Goal: Transaction & Acquisition: Purchase product/service

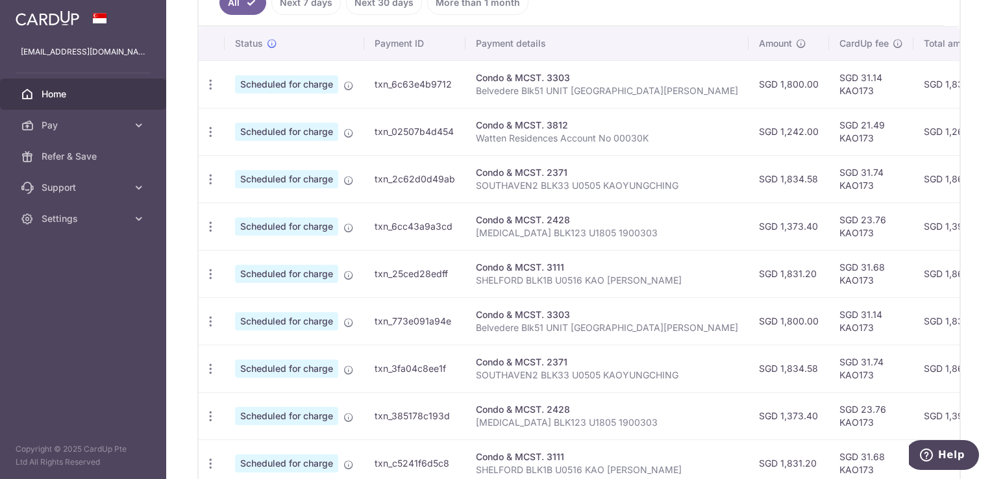
scroll to position [202, 0]
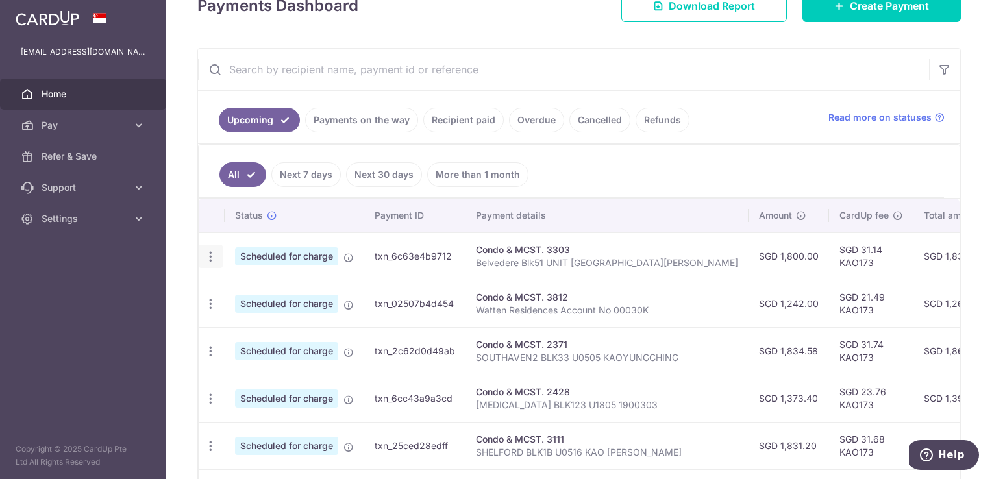
click at [215, 250] on icon "button" at bounding box center [211, 257] width 14 height 14
click at [282, 289] on span "Update payment" at bounding box center [280, 292] width 88 height 16
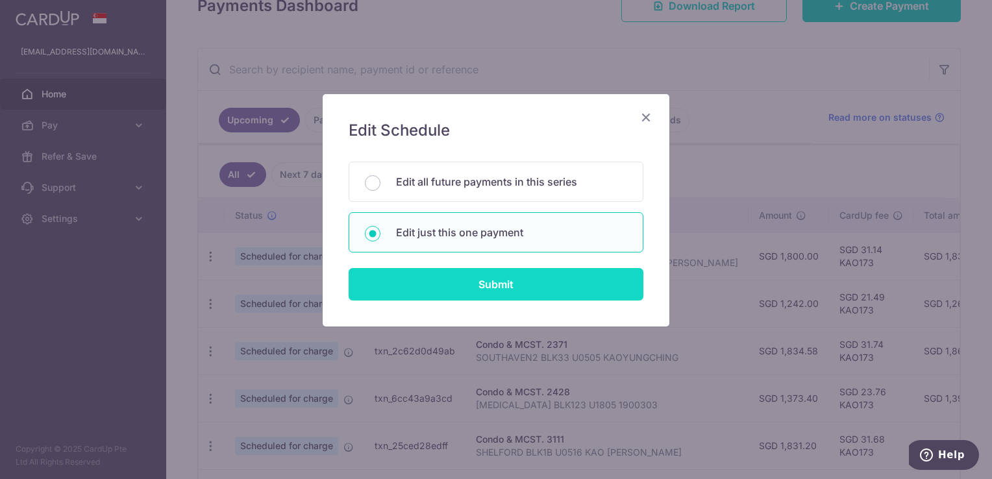
click at [538, 291] on input "Submit" at bounding box center [496, 284] width 295 height 32
radio input "true"
type input "1,800.00"
type input "20/09/2025"
type input "Belvedere Blk51 UNIT 1102 Kao Cheng"
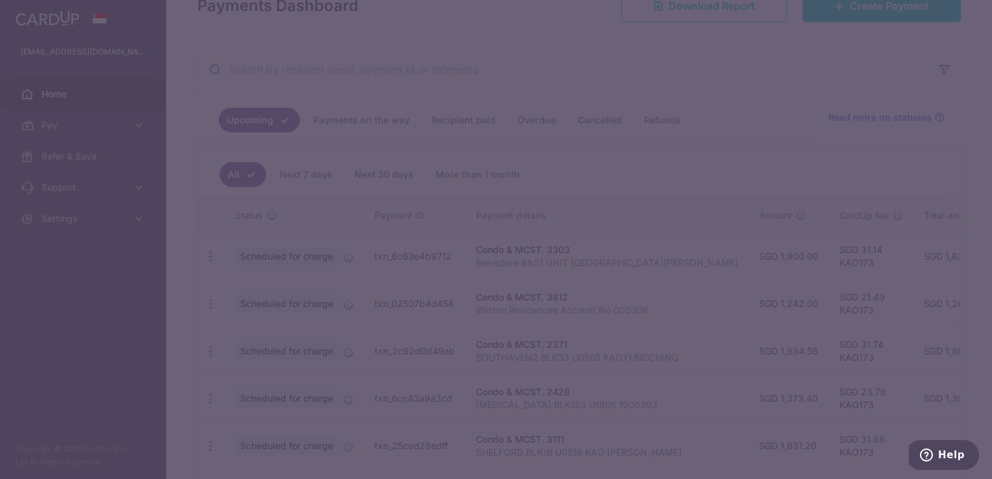
type input "KAO173"
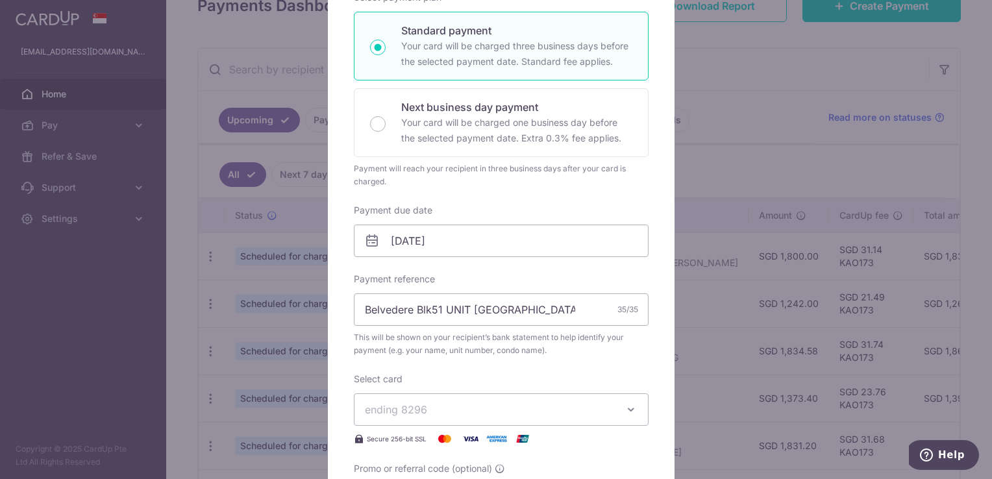
scroll to position [260, 0]
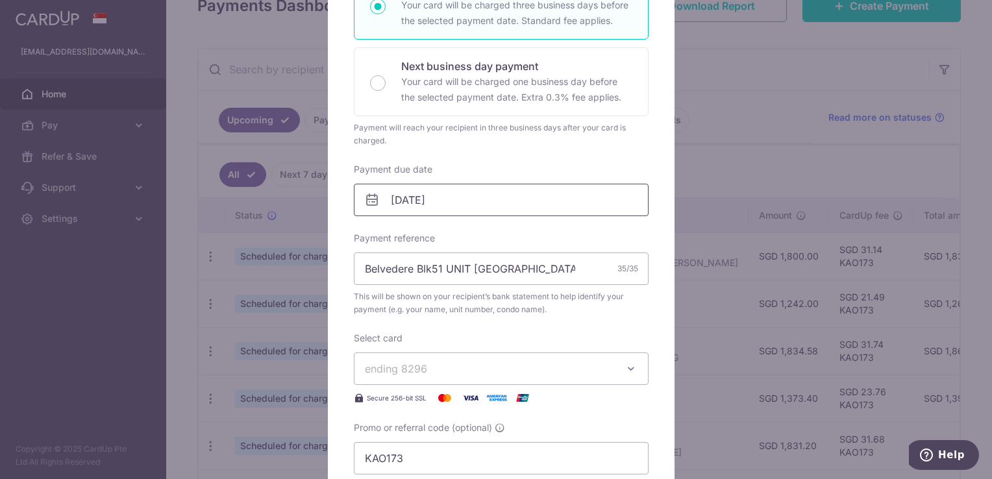
click at [457, 197] on input "20/09/2025" at bounding box center [501, 200] width 295 height 32
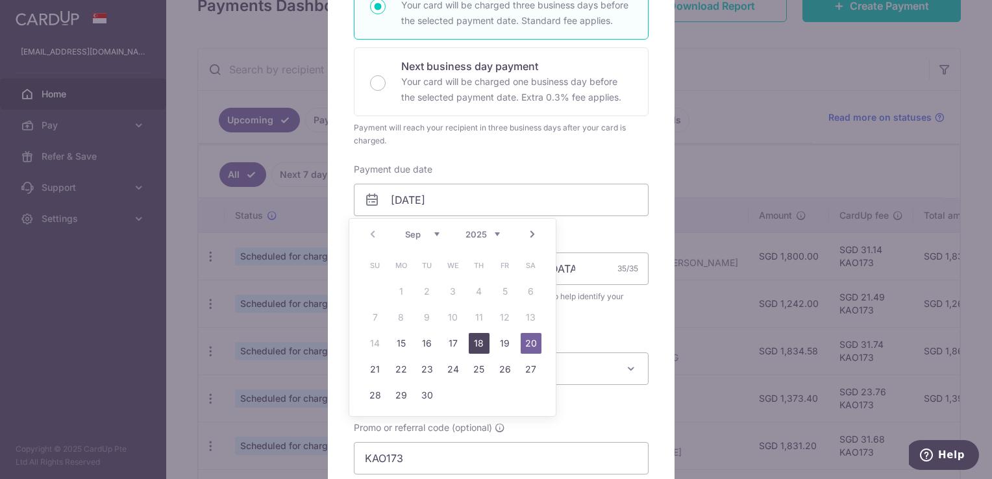
click at [483, 347] on link "18" at bounding box center [479, 343] width 21 height 21
type input "18/09/2025"
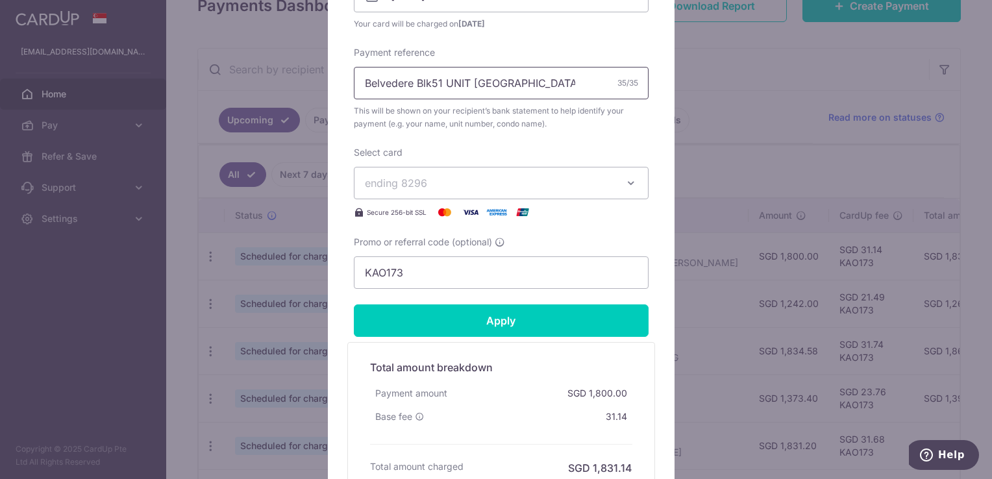
scroll to position [519, 0]
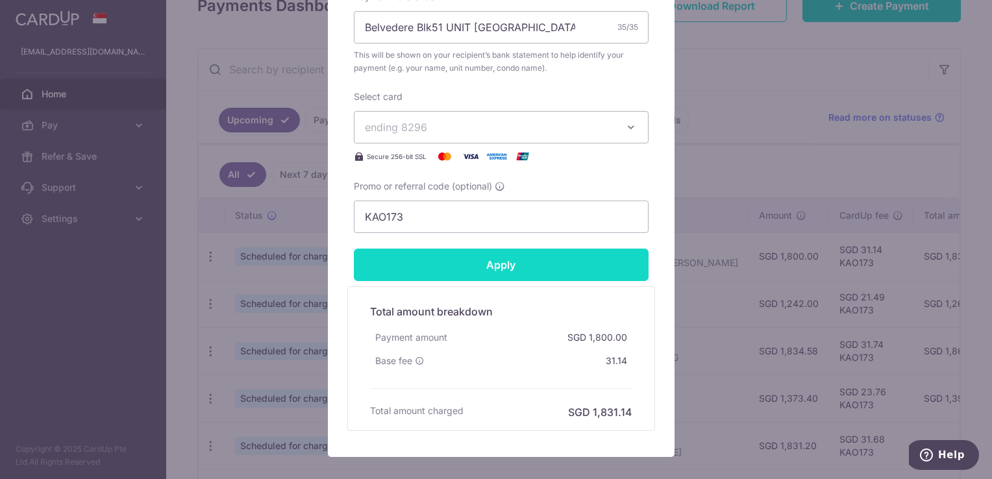
click at [513, 266] on input "Apply" at bounding box center [501, 265] width 295 height 32
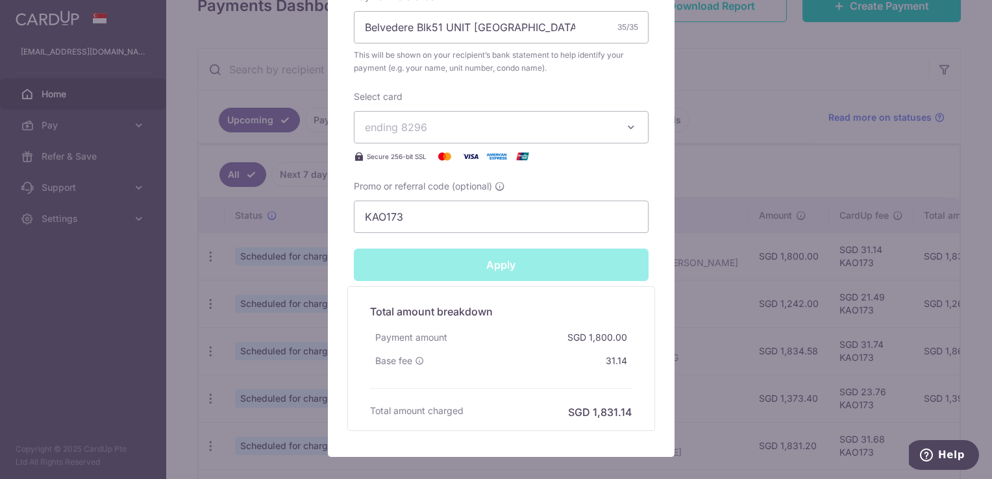
type input "Successfully Applied"
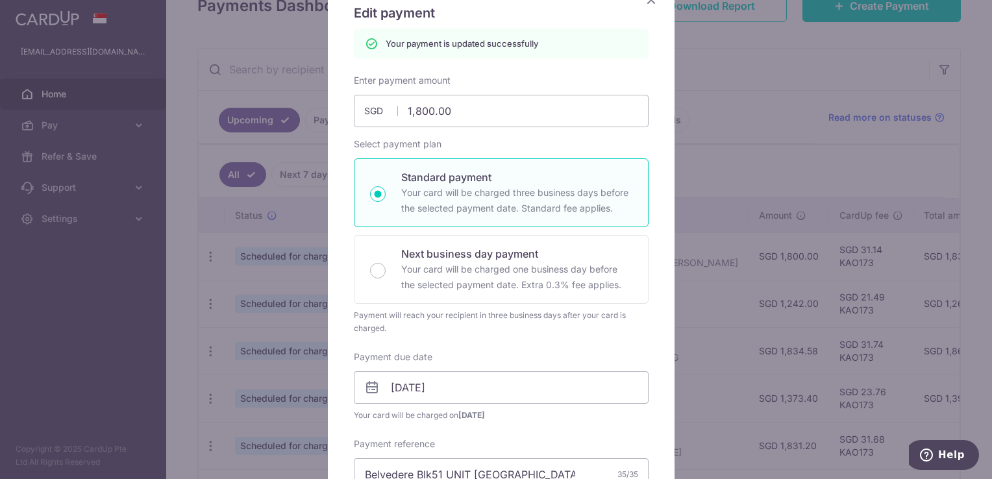
scroll to position [0, 0]
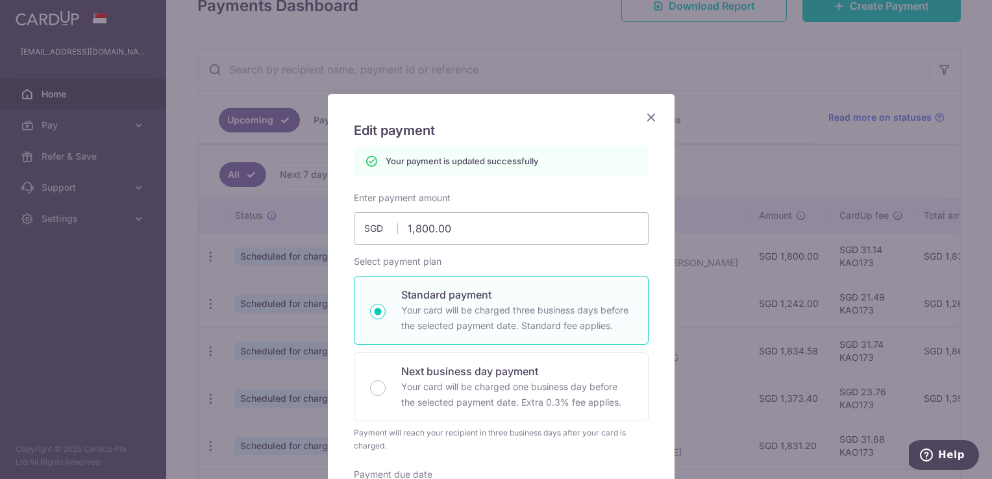
click at [646, 114] on icon "Close" at bounding box center [651, 117] width 16 height 16
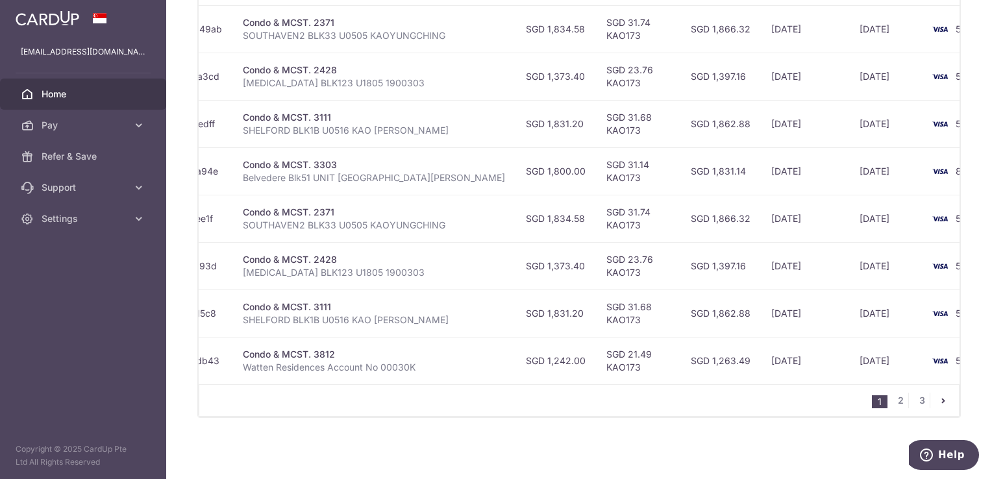
scroll to position [332, 0]
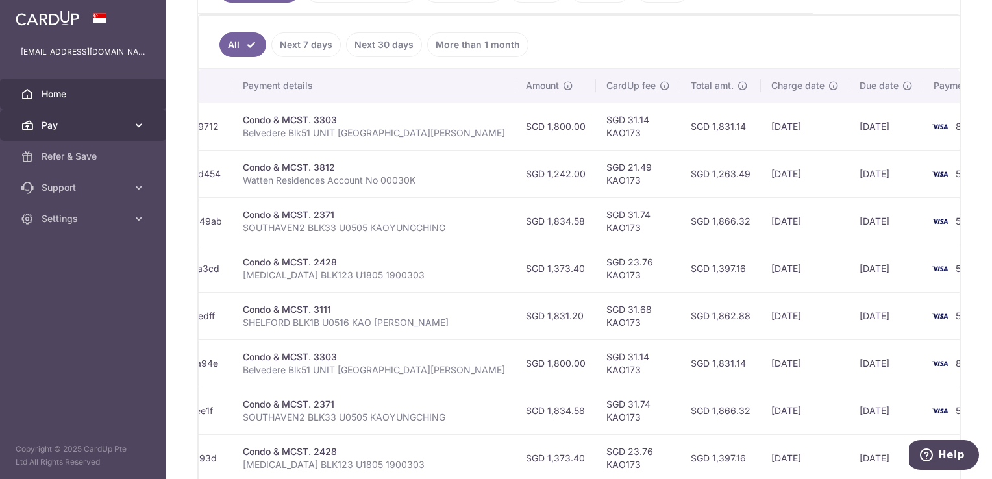
click at [23, 115] on link "Pay" at bounding box center [83, 125] width 166 height 31
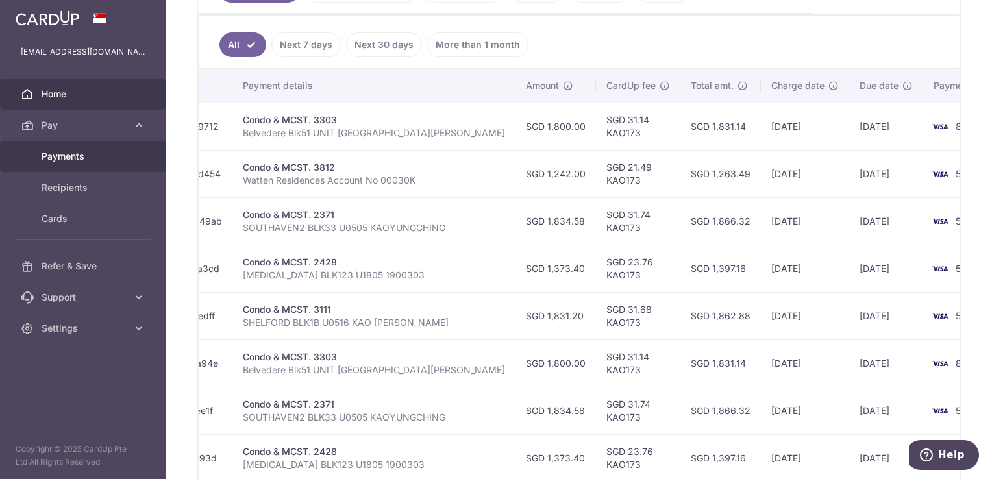
click at [73, 153] on span "Payments" at bounding box center [85, 156] width 86 height 13
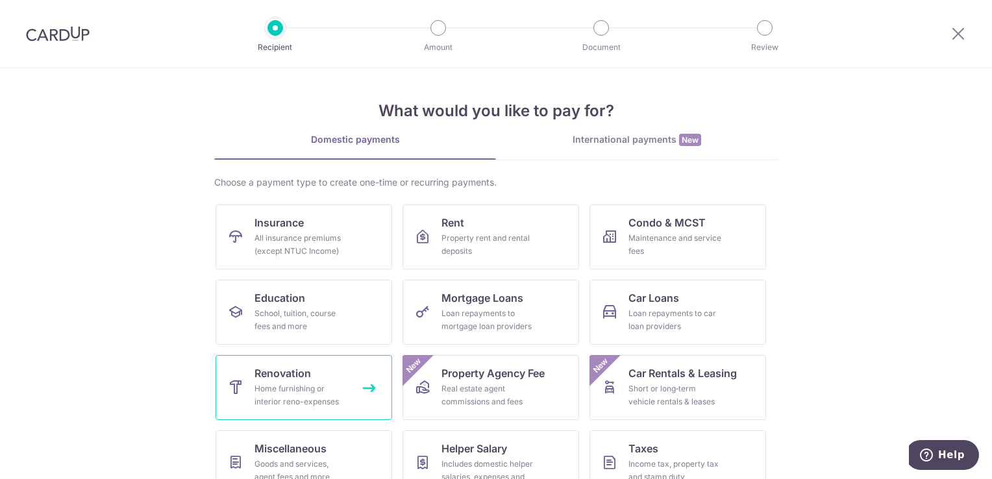
click at [330, 370] on link "Renovation Home furnishing or interior reno-expenses" at bounding box center [303, 387] width 177 height 65
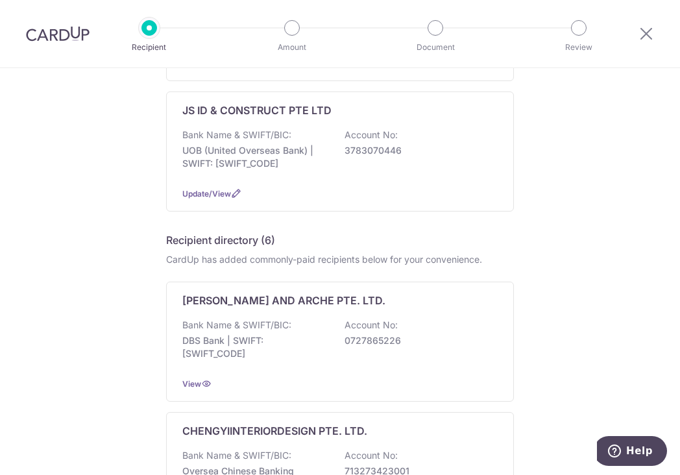
scroll to position [324, 0]
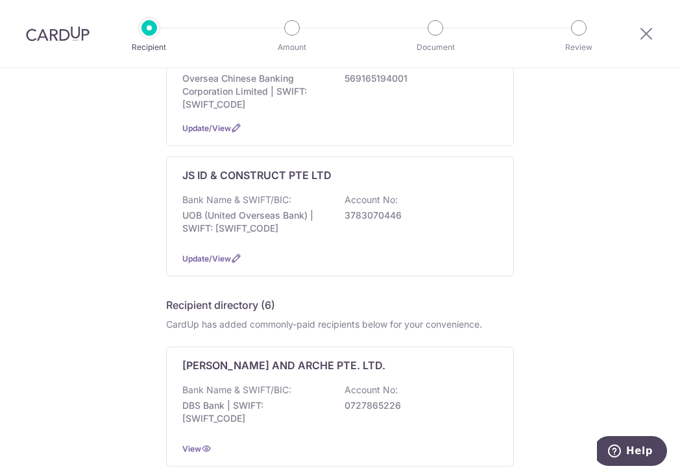
click at [578, 221] on div "Who would you like to pay? My recipients (3) Add new recipient Classic Waterpro…" at bounding box center [340, 479] width 680 height 1471
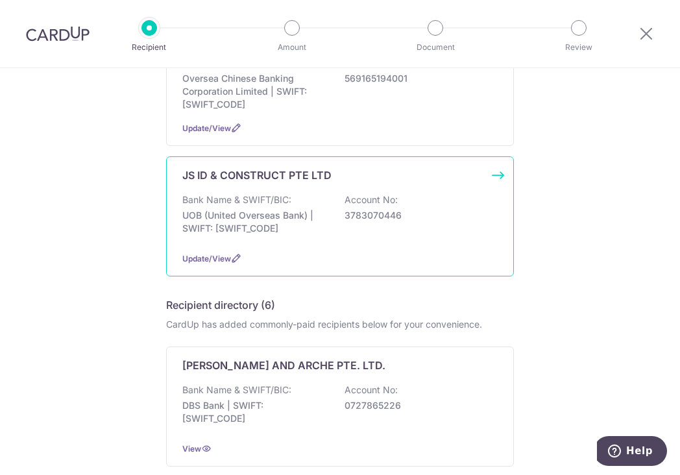
click at [354, 220] on p "3783070446" at bounding box center [417, 215] width 145 height 13
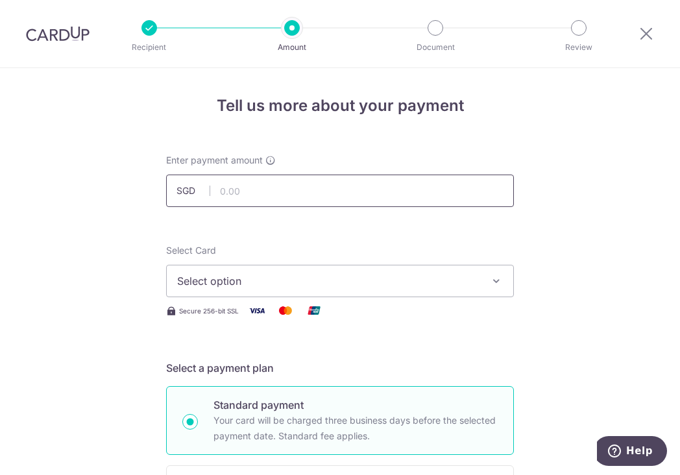
click at [343, 182] on input "text" at bounding box center [340, 191] width 348 height 32
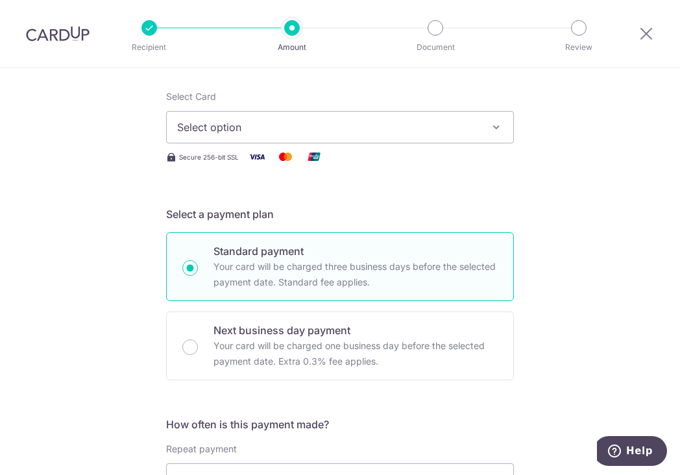
scroll to position [195, 0]
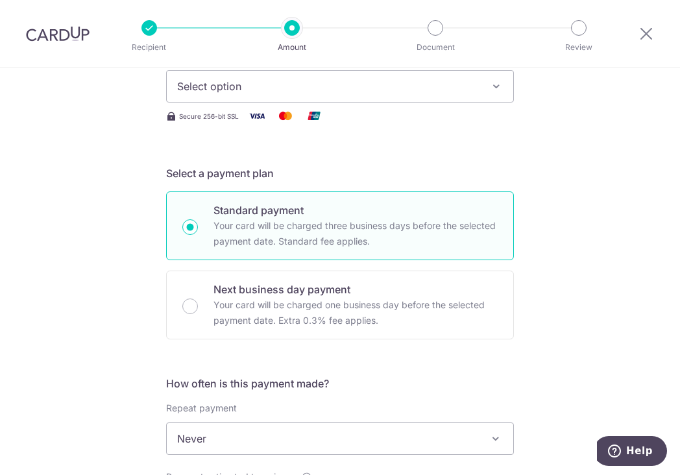
type input "1,635.00"
click at [297, 86] on span "Select option" at bounding box center [328, 87] width 302 height 16
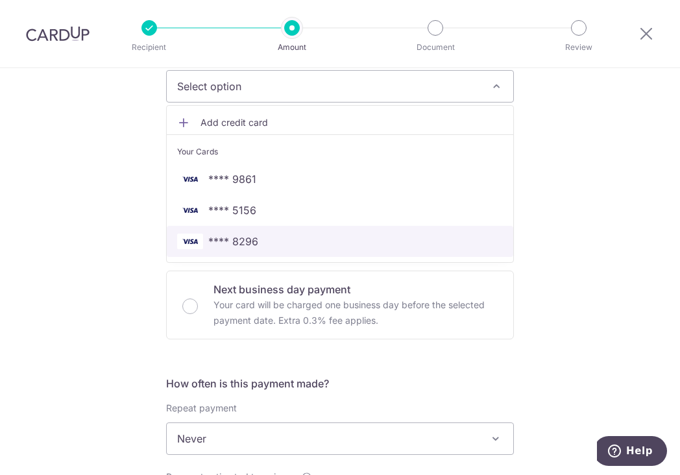
click at [293, 242] on span "**** 8296" at bounding box center [340, 242] width 326 height 16
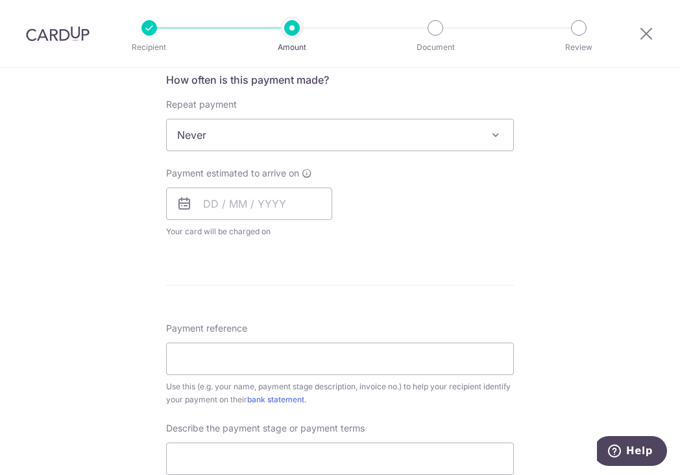
scroll to position [519, 0]
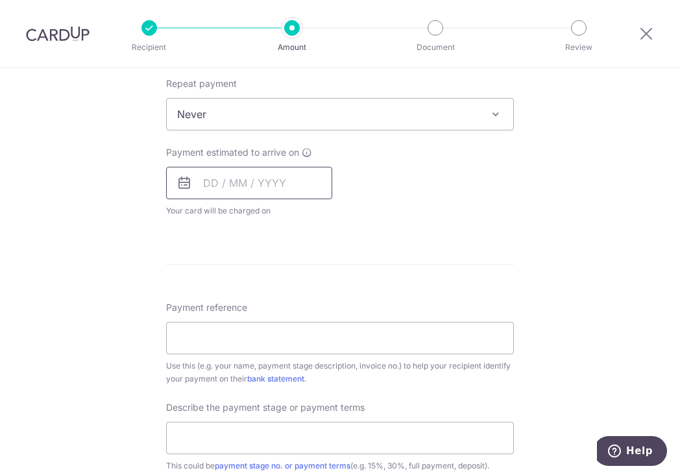
click at [280, 177] on input "text" at bounding box center [249, 183] width 166 height 32
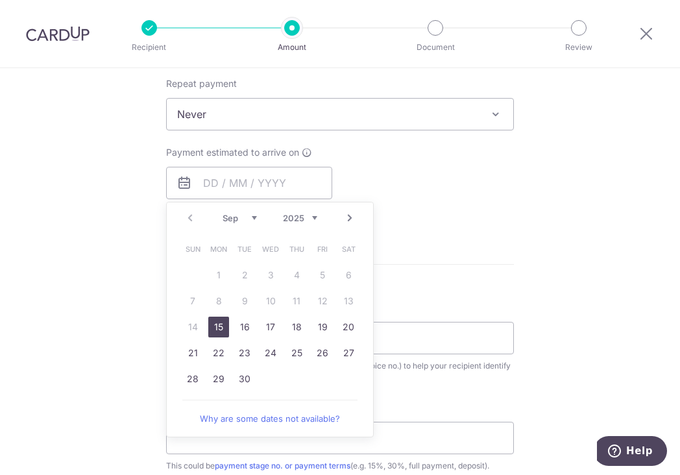
click at [213, 326] on link "15" at bounding box center [218, 327] width 21 height 21
type input "[DATE]"
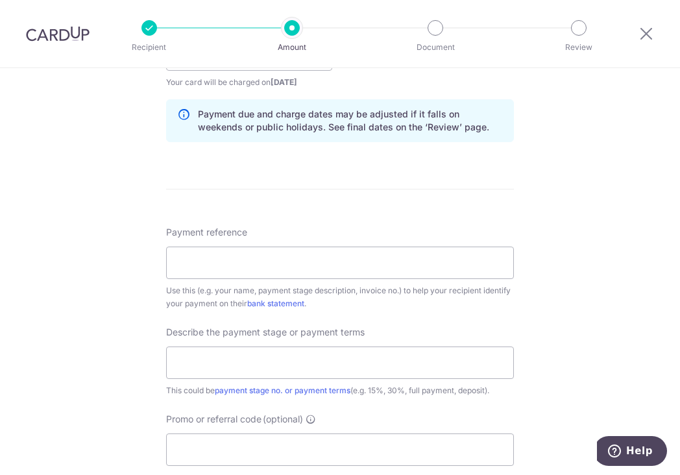
scroll to position [649, 0]
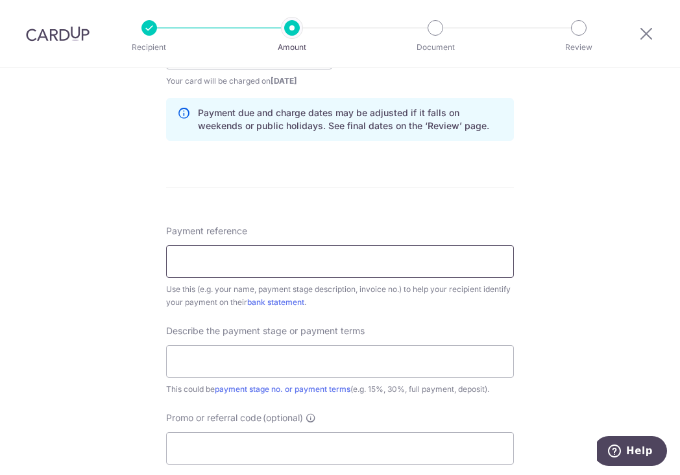
click at [260, 263] on input "Payment reference" at bounding box center [340, 261] width 348 height 32
click at [172, 256] on input "PAY INV JS25 INV347" at bounding box center [340, 261] width 348 height 32
click at [238, 262] on input "KAO PAY INV JS25 INV347" at bounding box center [340, 261] width 348 height 32
type input "KAO PAY INVOICE JS25 INV347"
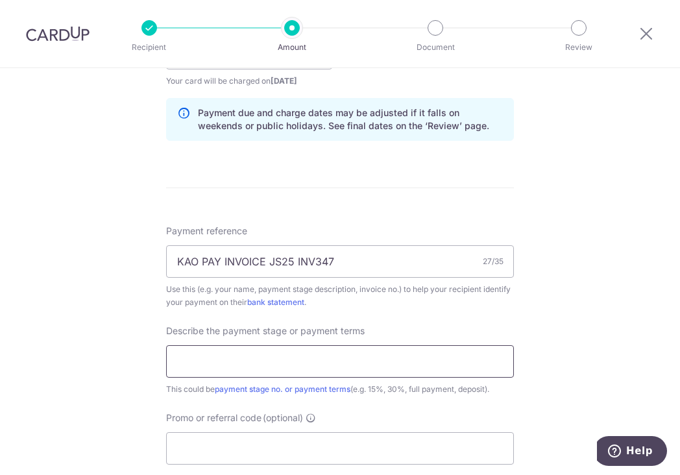
click at [258, 365] on input "text" at bounding box center [340, 361] width 348 height 32
drag, startPoint x: 343, startPoint y: 257, endPoint x: 127, endPoint y: 264, distance: 215.6
click at [129, 263] on div "Tell us more about your payment Enter payment amount SGD 1,635.00 1635.00 Selec…" at bounding box center [340, 76] width 680 height 1314
click at [262, 356] on input "text" at bounding box center [340, 361] width 348 height 32
paste input "KAO PAY INVOICE JS25 INV347"
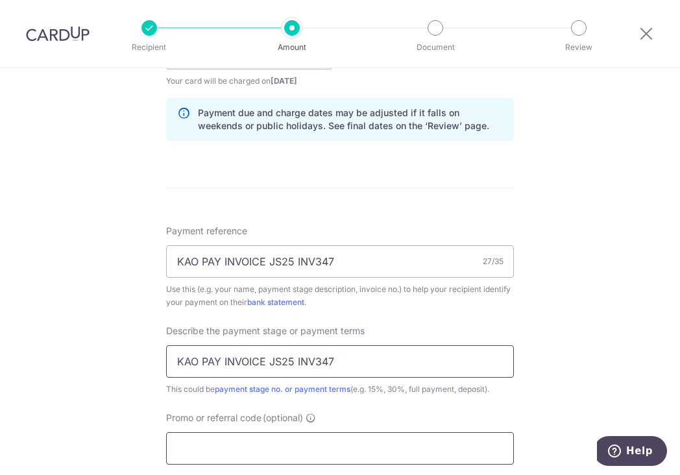
type input "KAO PAY INVOICE JS25 INV347"
click at [254, 443] on input "Promo or referral code (optional)" at bounding box center [340, 448] width 348 height 32
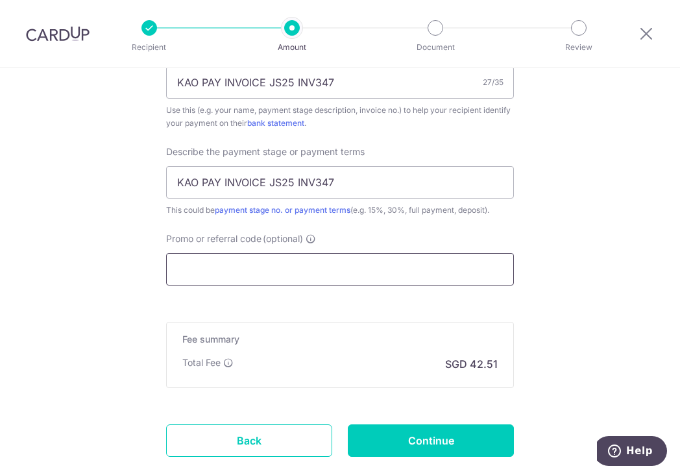
scroll to position [905, 0]
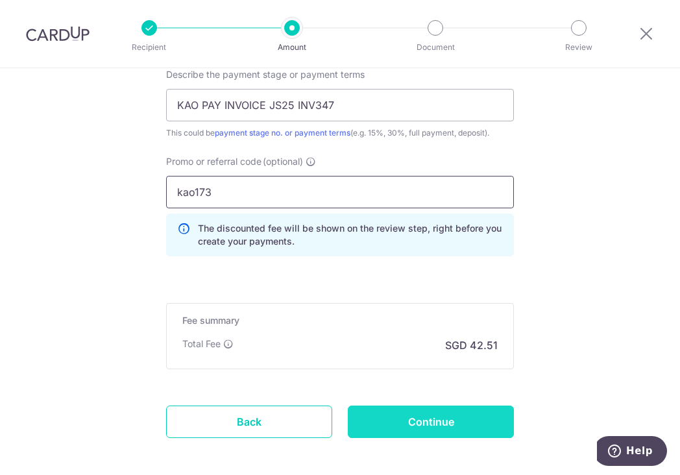
type input "kao173"
click at [430, 413] on input "Continue" at bounding box center [431, 422] width 166 height 32
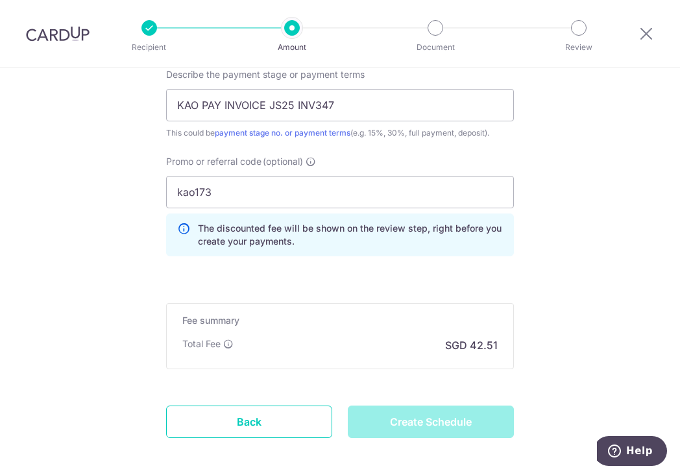
type input "Create Schedule"
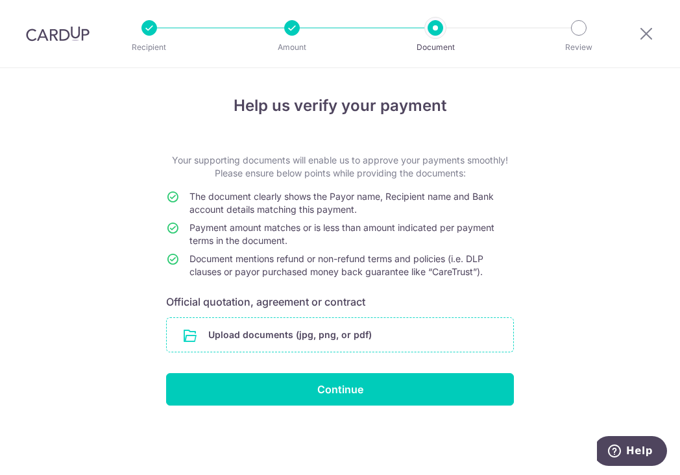
click at [327, 334] on input "file" at bounding box center [340, 335] width 347 height 34
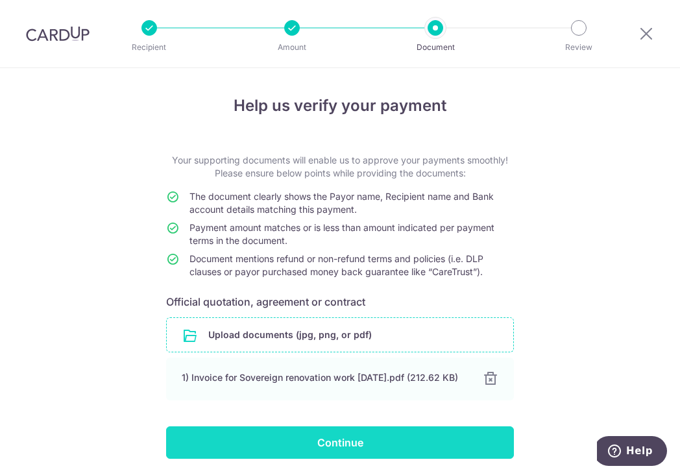
click at [385, 448] on input "Continue" at bounding box center [340, 442] width 348 height 32
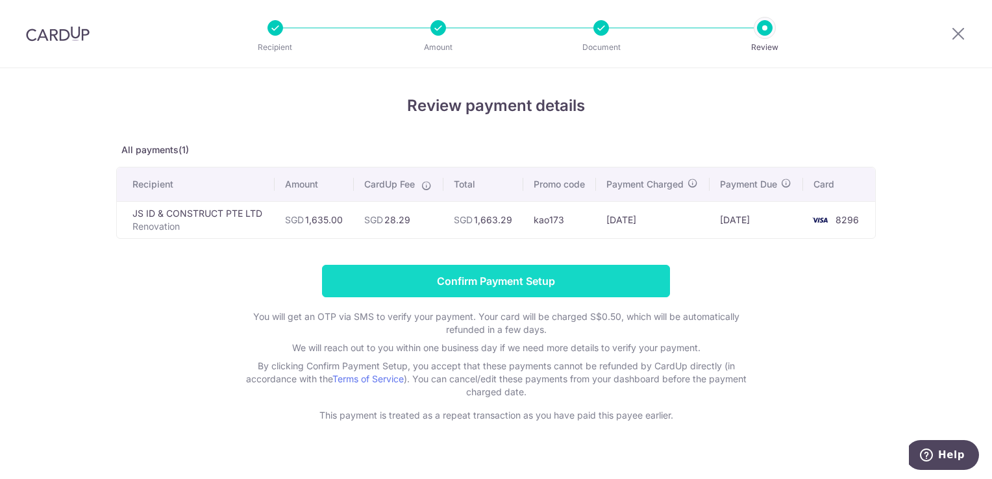
click at [534, 282] on input "Confirm Payment Setup" at bounding box center [496, 281] width 348 height 32
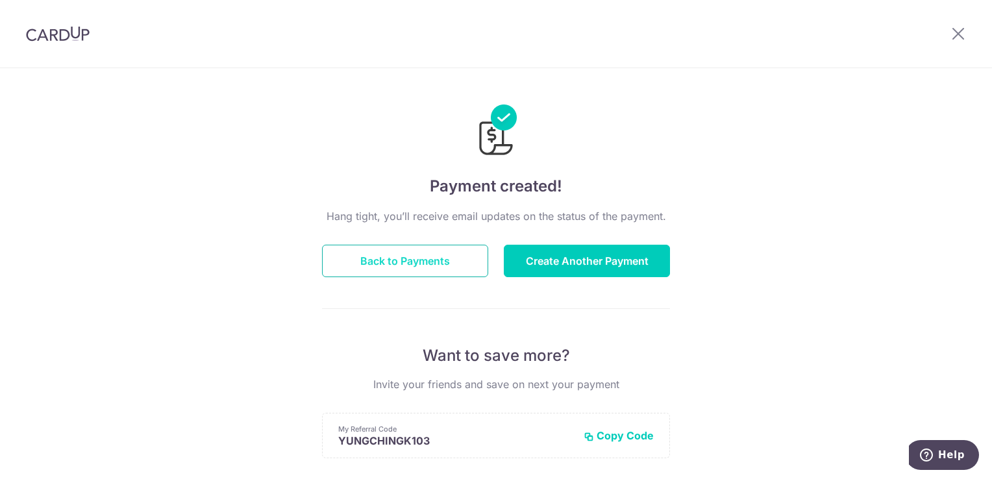
click at [398, 273] on button "Back to Payments" at bounding box center [405, 261] width 166 height 32
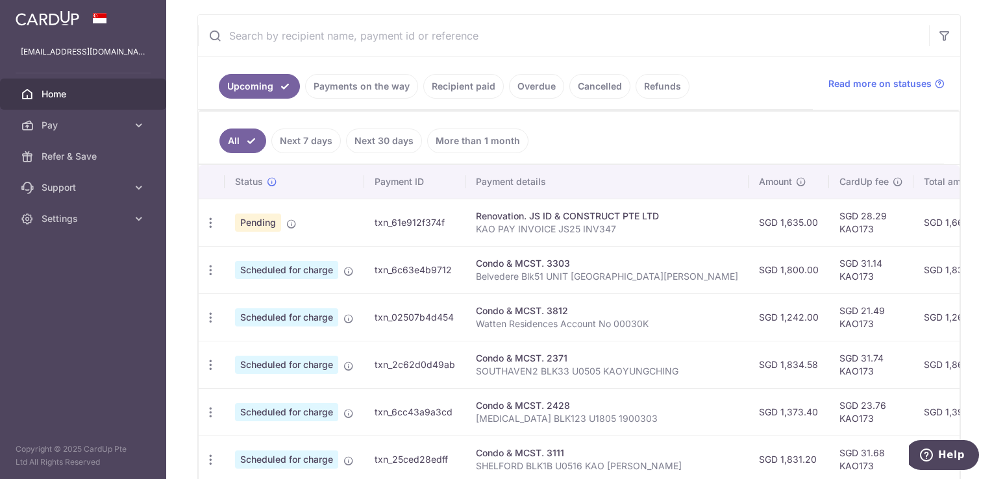
scroll to position [389, 0]
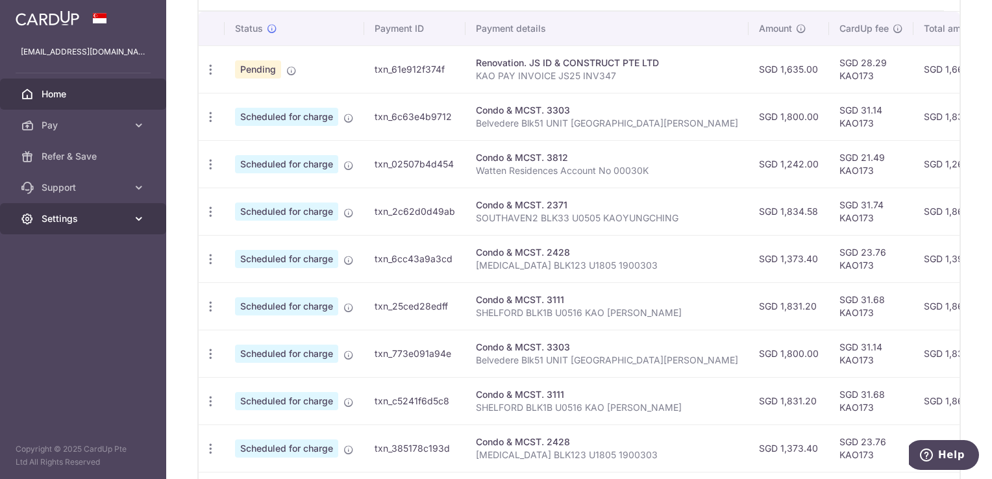
click at [116, 213] on span "Settings" at bounding box center [85, 218] width 86 height 13
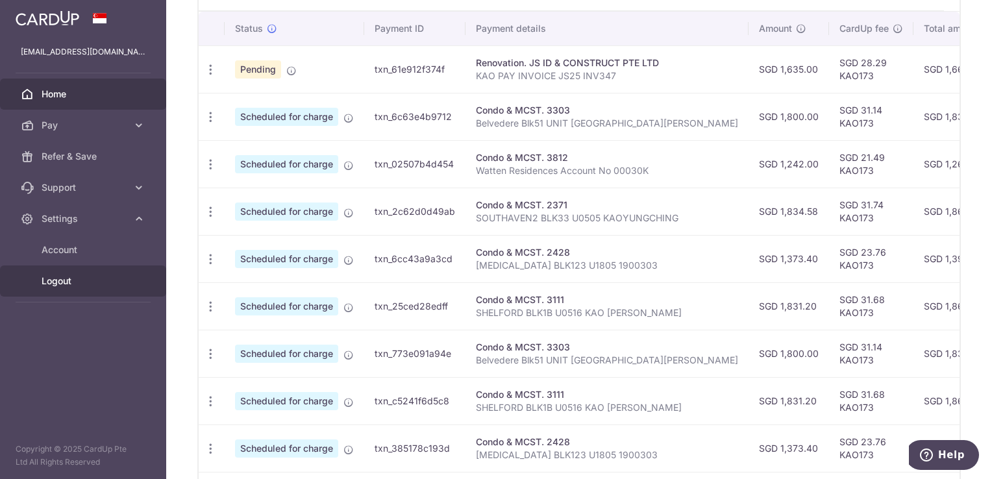
click at [56, 284] on span "Logout" at bounding box center [85, 281] width 86 height 13
